Goal: Check status

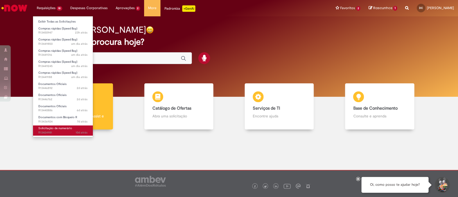
click at [57, 129] on span "Solicitação de numerário" at bounding box center [55, 128] width 34 height 4
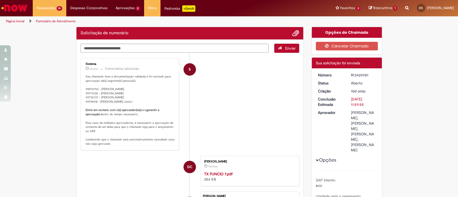
click at [214, 87] on li "S Sistema 2d atrás 2 dias atrás Comentários adicionais Seu chamado teve a docum…" at bounding box center [189, 104] width 219 height 92
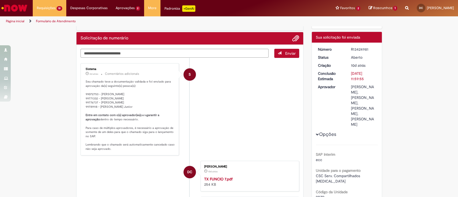
scroll to position [36, 0]
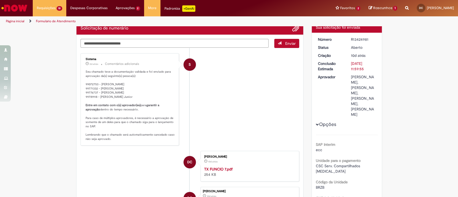
click at [360, 39] on div "R13424981" at bounding box center [363, 39] width 25 height 5
copy div "R13424981"
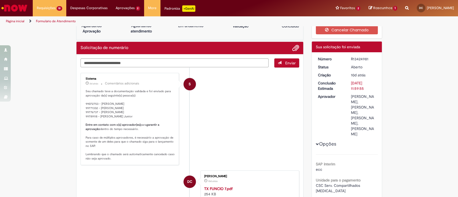
scroll to position [0, 0]
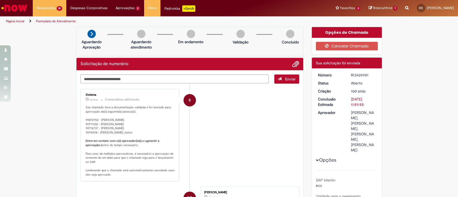
click at [234, 156] on li "S Sistema 2d atrás 2 dias atrás Comentários adicionais Seu chamado teve a docum…" at bounding box center [189, 135] width 219 height 92
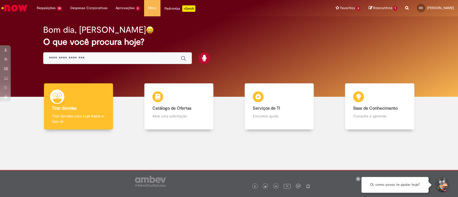
click at [66, 61] on input "Basta digitar aqui" at bounding box center [112, 59] width 127 height 6
